Goal: Navigation & Orientation: Find specific page/section

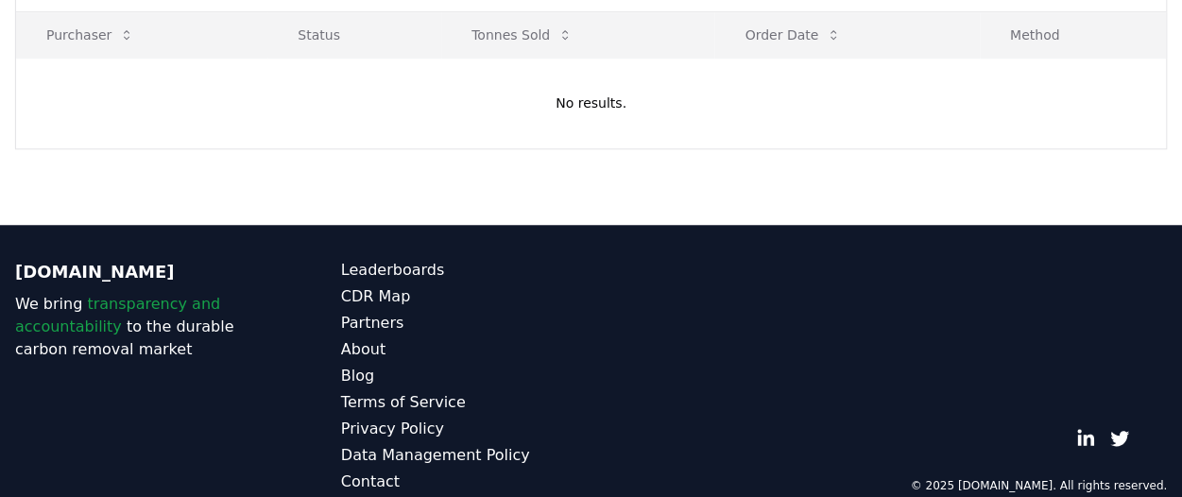
scroll to position [718, 0]
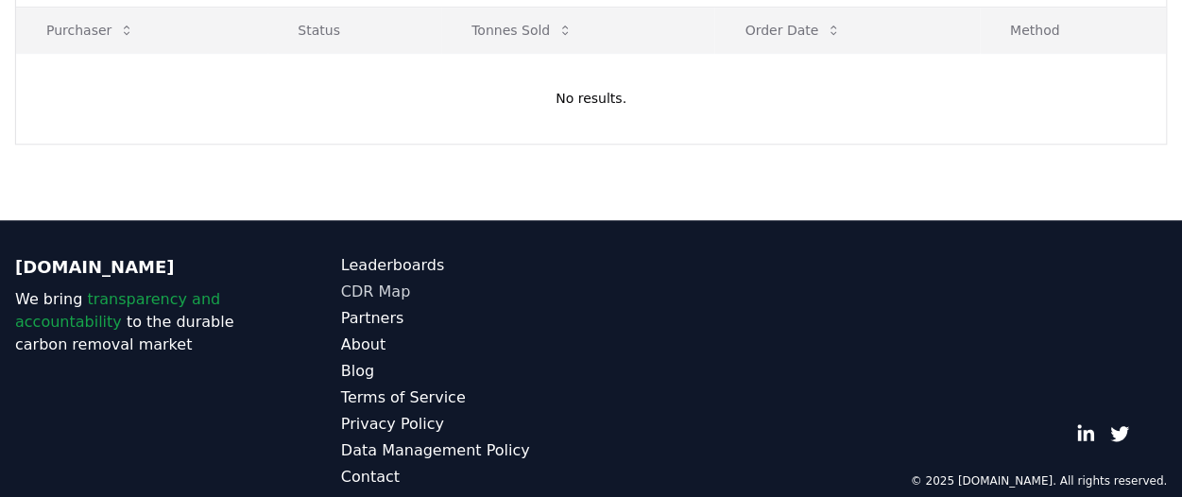
click at [381, 281] on link "CDR Map" at bounding box center [466, 292] width 250 height 23
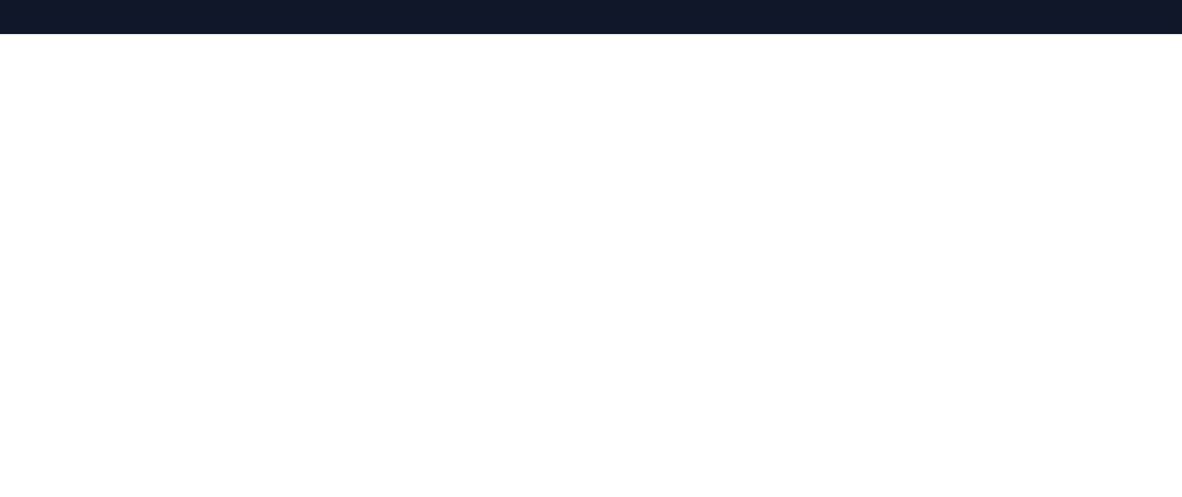
scroll to position [302, 0]
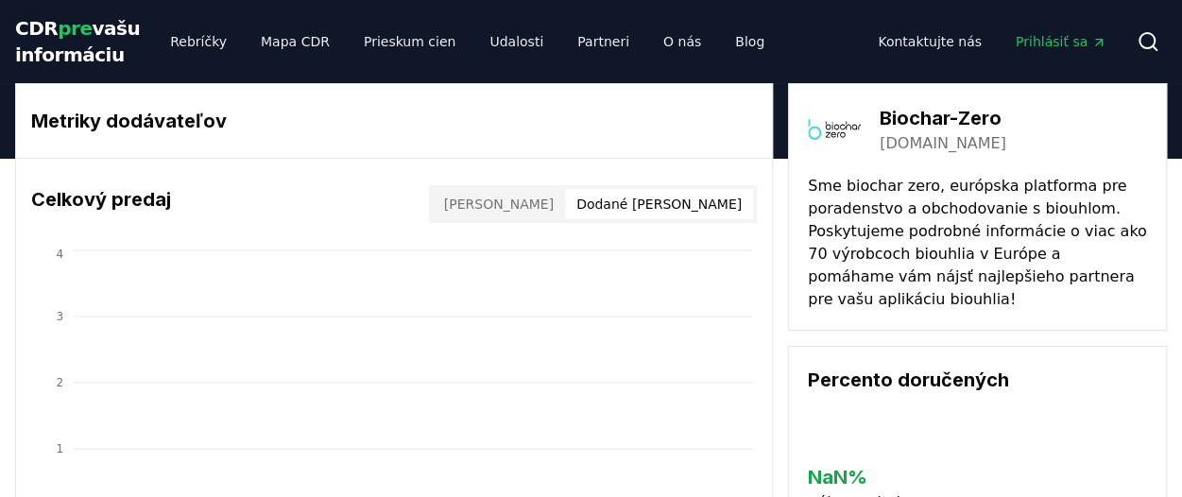
click at [718, 212] on font "Dodané [PERSON_NAME]" at bounding box center [658, 203] width 165 height 15
click at [553, 212] on font "[PERSON_NAME]" at bounding box center [499, 203] width 110 height 15
click at [261, 49] on font "Mapa CDR" at bounding box center [295, 41] width 69 height 15
